Goal: Information Seeking & Learning: Learn about a topic

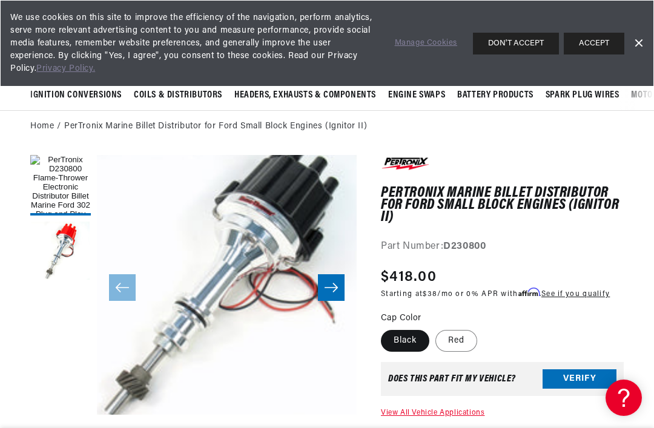
click at [641, 42] on link "Dismiss Banner" at bounding box center [638, 44] width 18 height 18
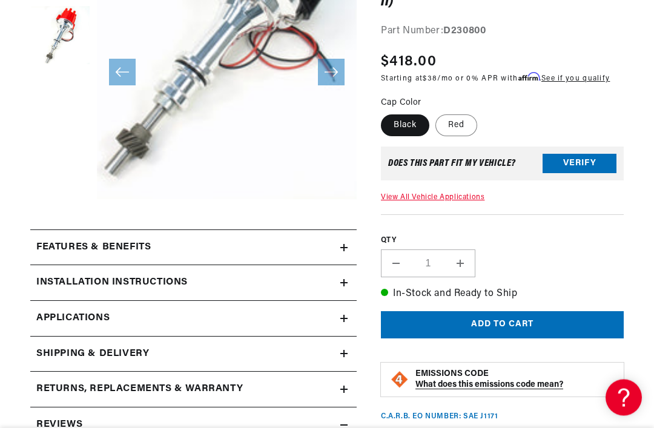
scroll to position [243, 0]
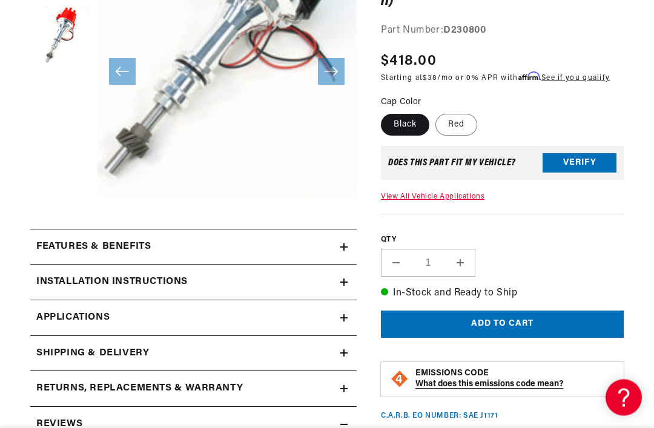
click at [169, 250] on div "Features & Benefits" at bounding box center [185, 248] width 310 height 16
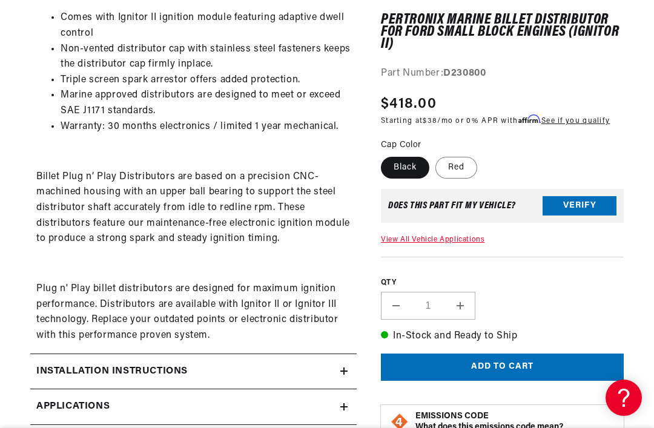
scroll to position [563, 0]
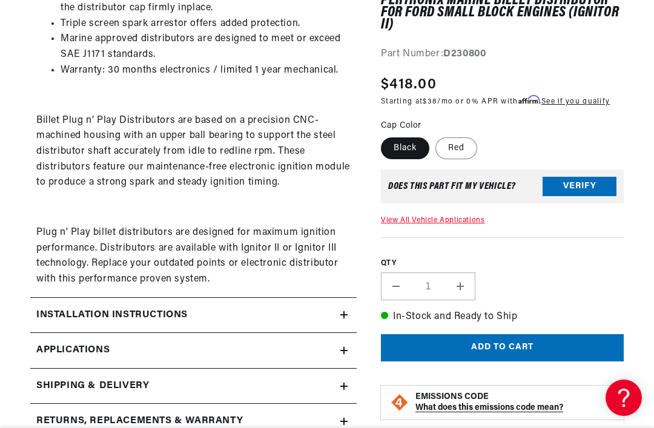
click at [149, 308] on h2 "Installation instructions" at bounding box center [111, 316] width 151 height 16
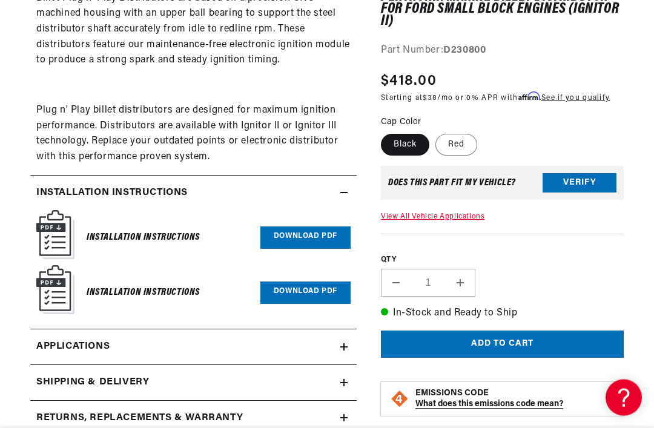
scroll to position [689, 0]
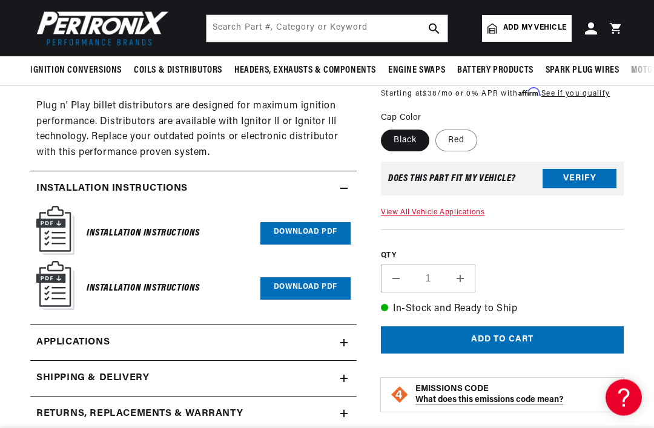
click at [127, 337] on link "Applications" at bounding box center [193, 344] width 326 height 36
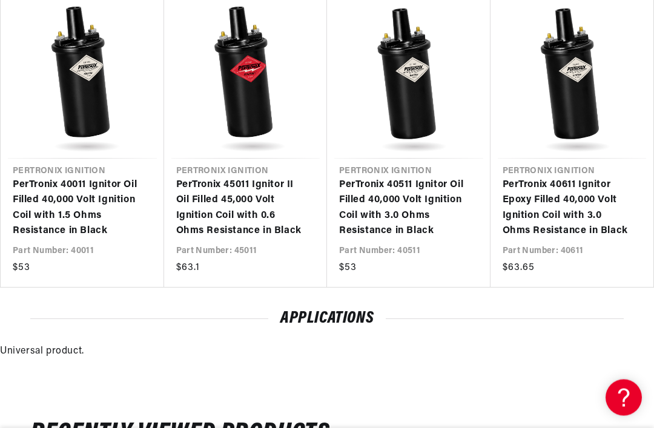
click at [339, 185] on link "PerTronix 40511 Ignitor Oil Filled 40,000 Volt Ignition Coil with 3.0 Ohms Resi…" at bounding box center [402, 209] width 127 height 62
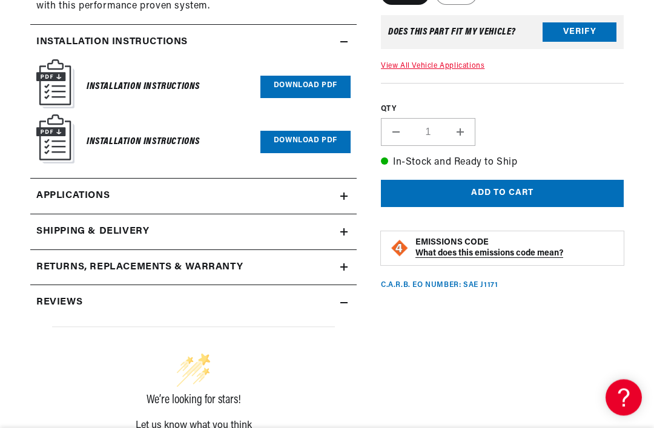
click at [292, 79] on link "Download PDF" at bounding box center [305, 87] width 90 height 22
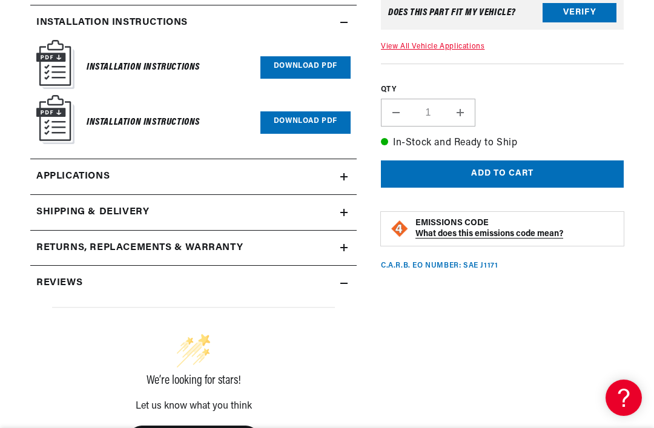
click at [52, 108] on img at bounding box center [55, 119] width 38 height 49
click at [287, 113] on link "Download PDF" at bounding box center [305, 122] width 90 height 22
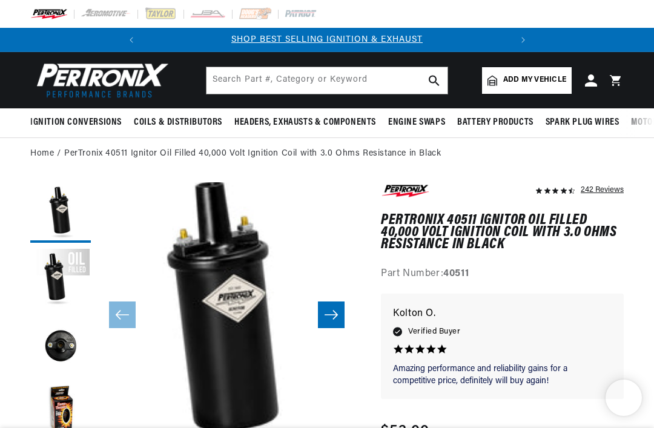
scroll to position [0, 367]
